Goal: Information Seeking & Learning: Check status

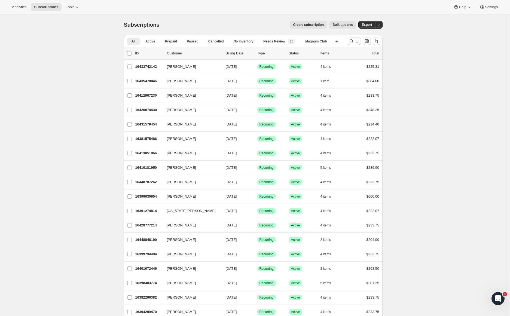
click at [16, 7] on span "Analytics" at bounding box center [19, 7] width 14 height 4
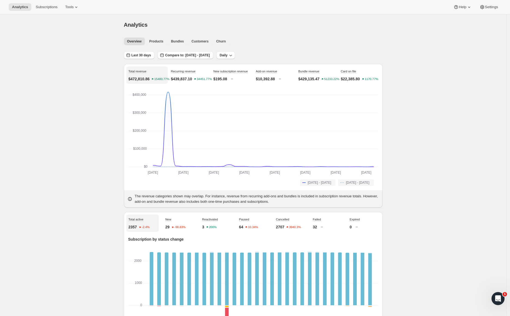
click at [134, 54] on span "Last 30 days" at bounding box center [142, 55] width 20 height 4
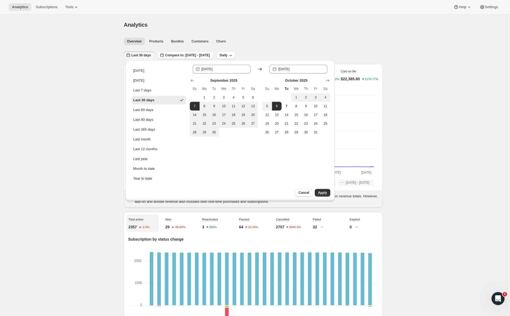
click at [205, 93] on button "1" at bounding box center [205, 97] width 10 height 9
type input "[DATE]"
click at [214, 132] on span "30" at bounding box center [213, 132] width 5 height 4
type input "[DATE]"
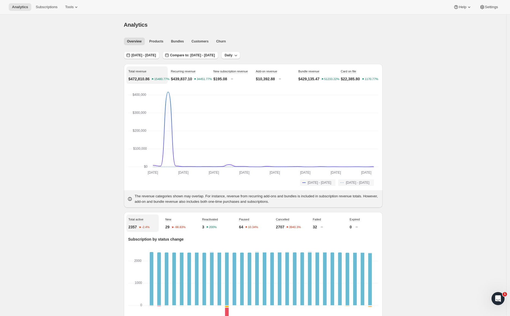
click at [351, 79] on p "$22,385.80" at bounding box center [350, 78] width 19 height 5
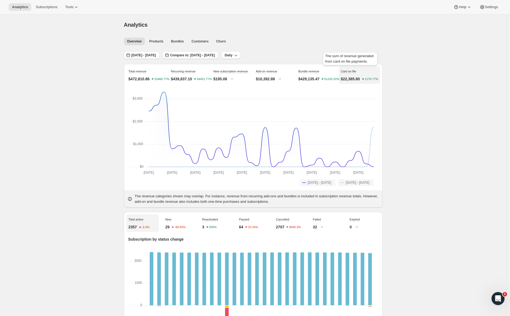
click at [355, 71] on span "Card on file" at bounding box center [348, 71] width 15 height 3
click at [490, 7] on span "Settings" at bounding box center [491, 7] width 13 height 4
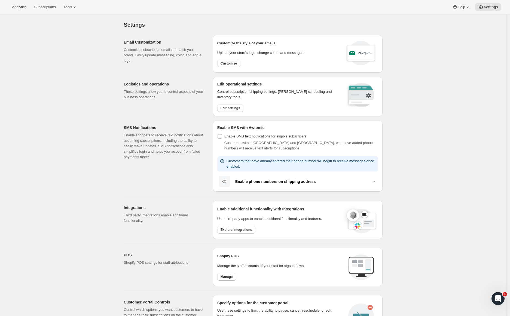
click at [16, 7] on span "Analytics" at bounding box center [19, 7] width 14 height 4
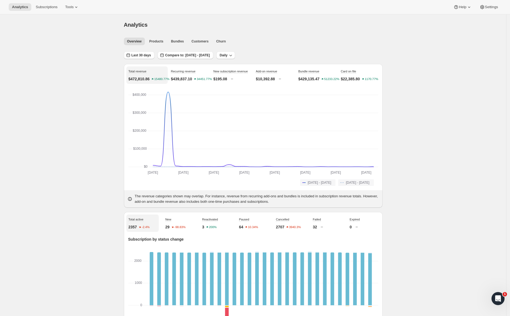
click at [140, 56] on span "Last 30 days" at bounding box center [142, 55] width 20 height 4
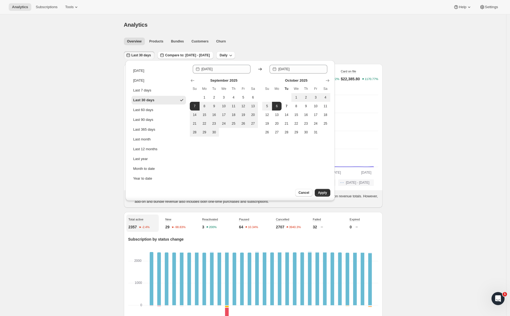
click at [203, 96] on span "1" at bounding box center [204, 97] width 5 height 4
type input "[DATE]"
click at [216, 131] on span "30" at bounding box center [213, 132] width 5 height 4
type input "[DATE]"
click at [323, 191] on button "Apply" at bounding box center [323, 193] width 16 height 8
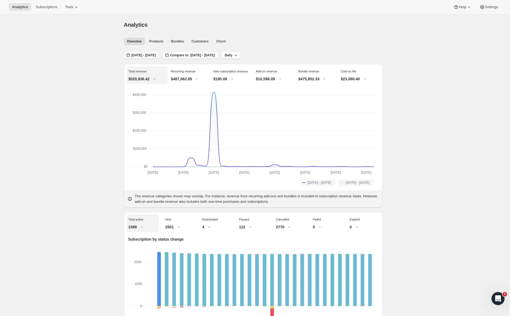
drag, startPoint x: 416, startPoint y: 129, endPoint x: 422, endPoint y: 72, distance: 57.0
